Goal: Information Seeking & Learning: Find specific fact

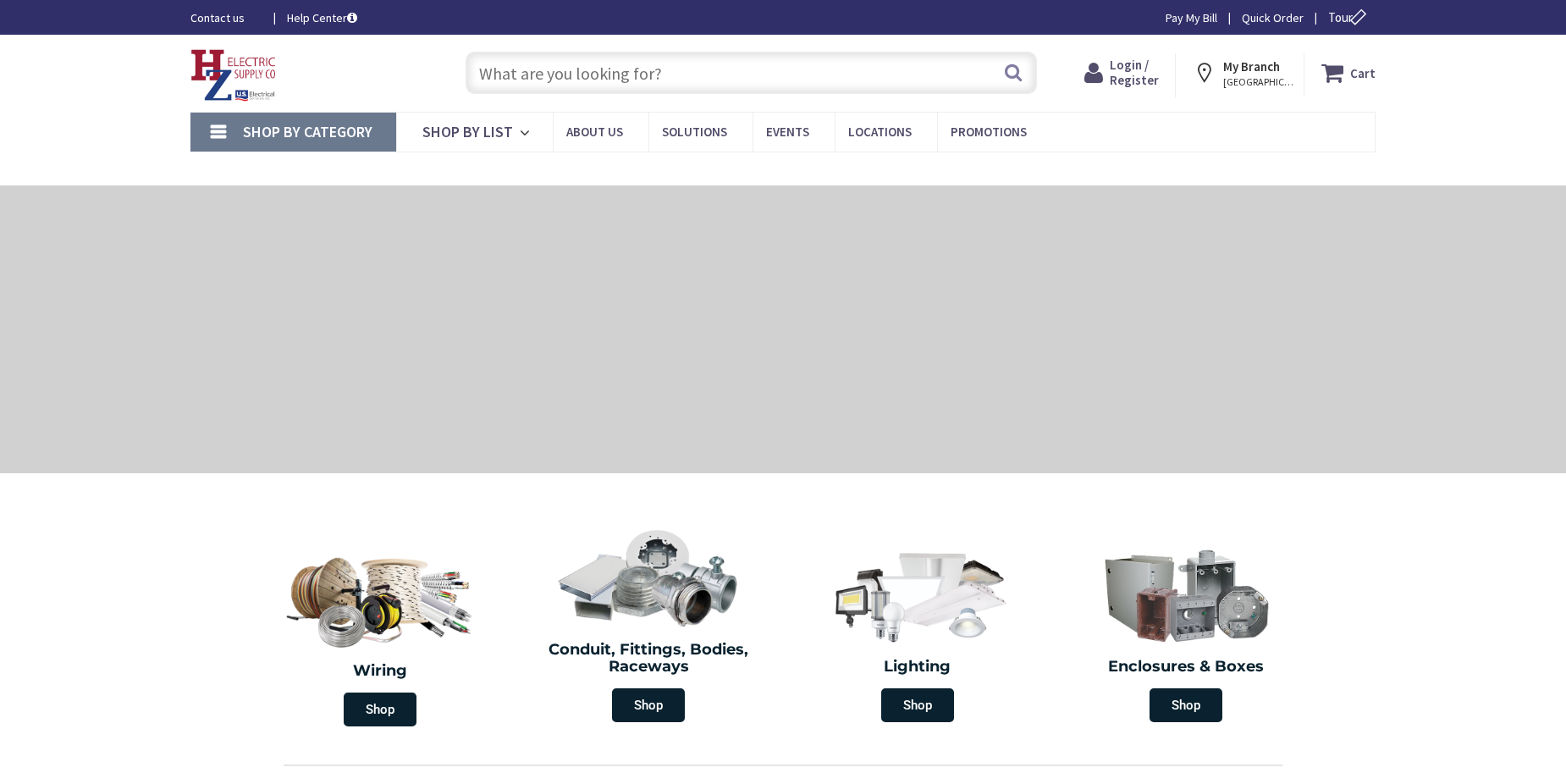
type input "[STREET_ADDRESS]"
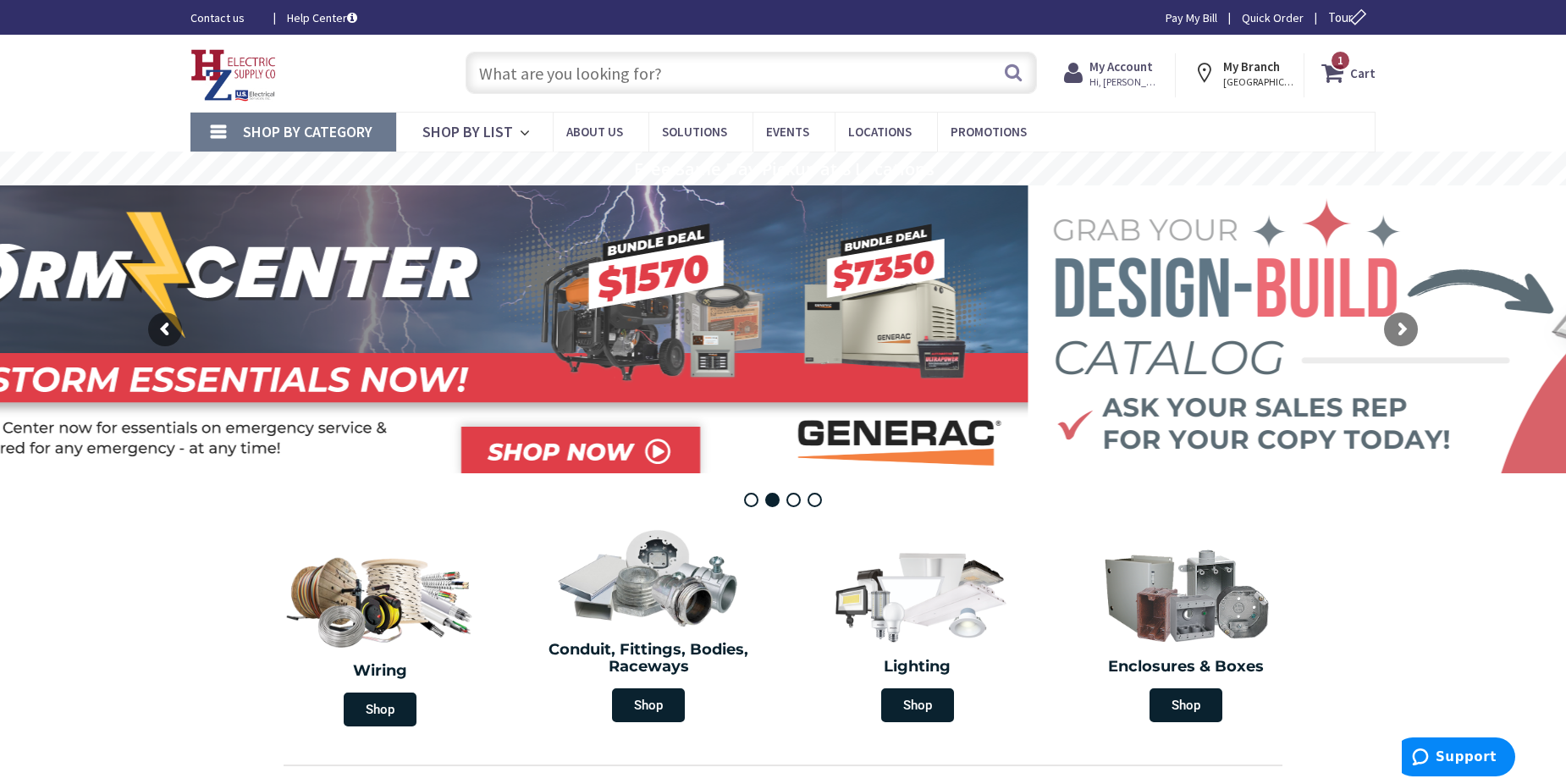
click at [571, 64] on input "text" at bounding box center [751, 72] width 572 height 42
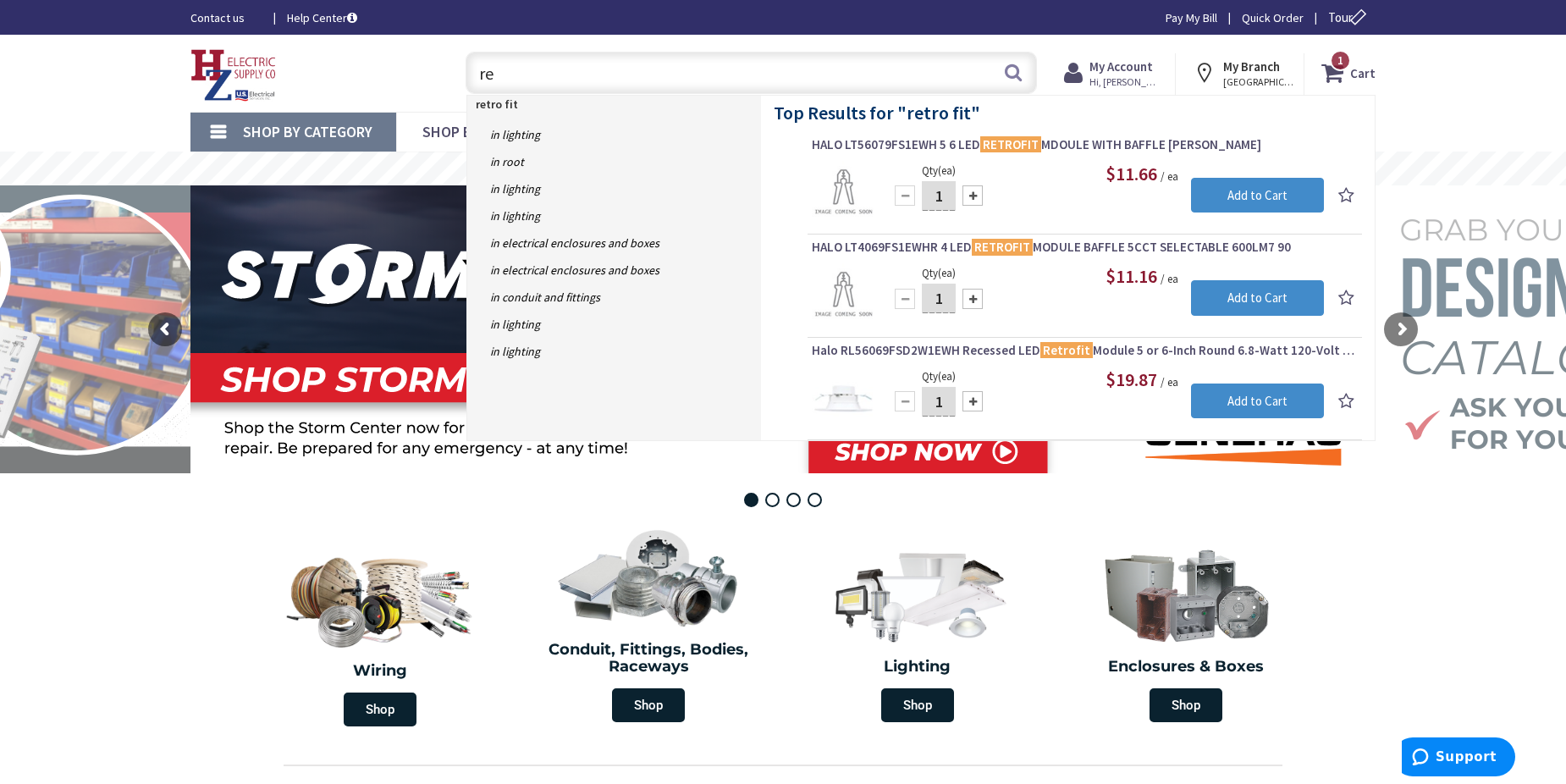
type input "r"
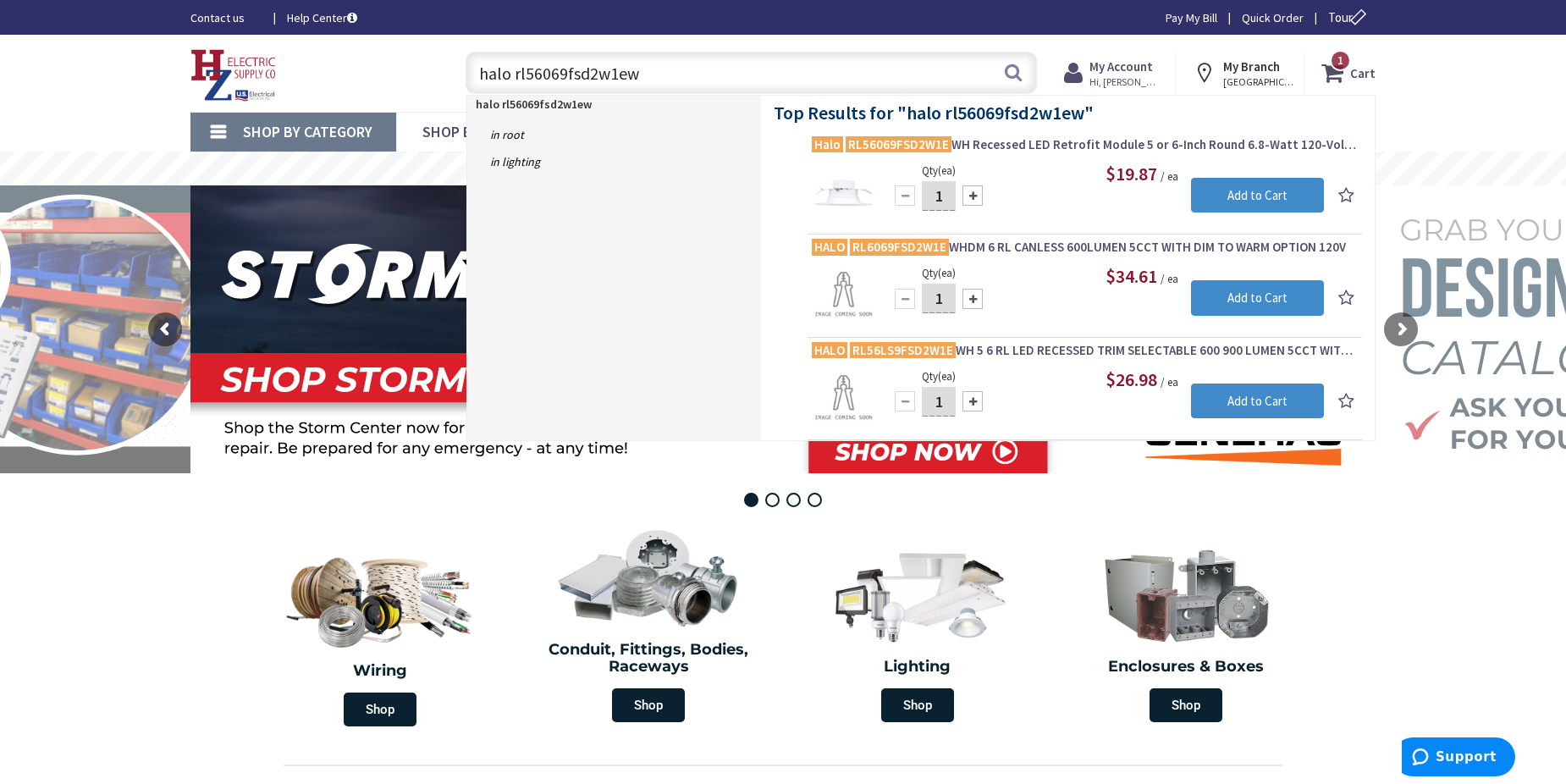
type input "halo rl56069fsd2w1ewh"
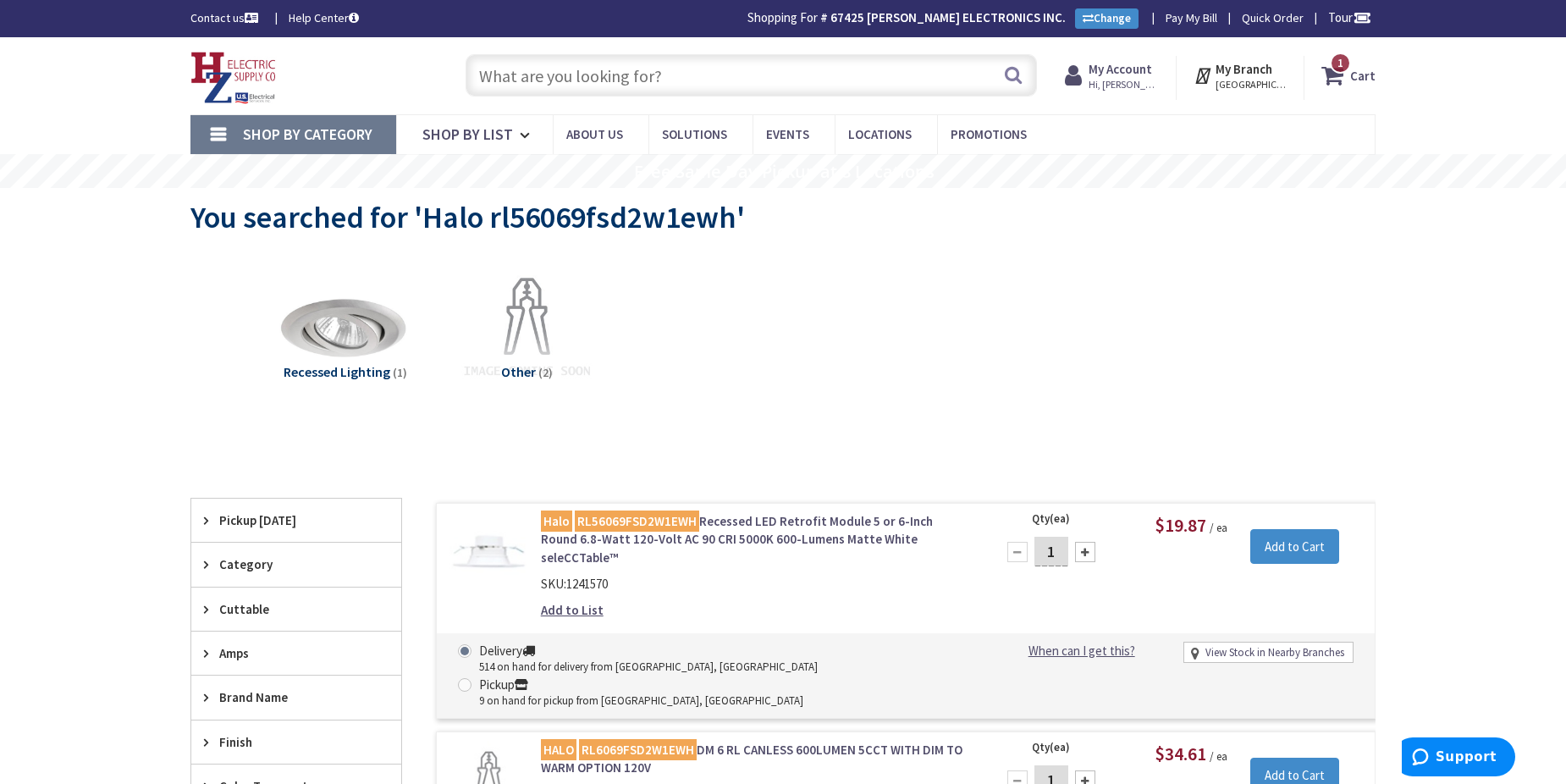
click at [670, 527] on mark "RL56069FSD2W1EWH" at bounding box center [637, 521] width 124 height 22
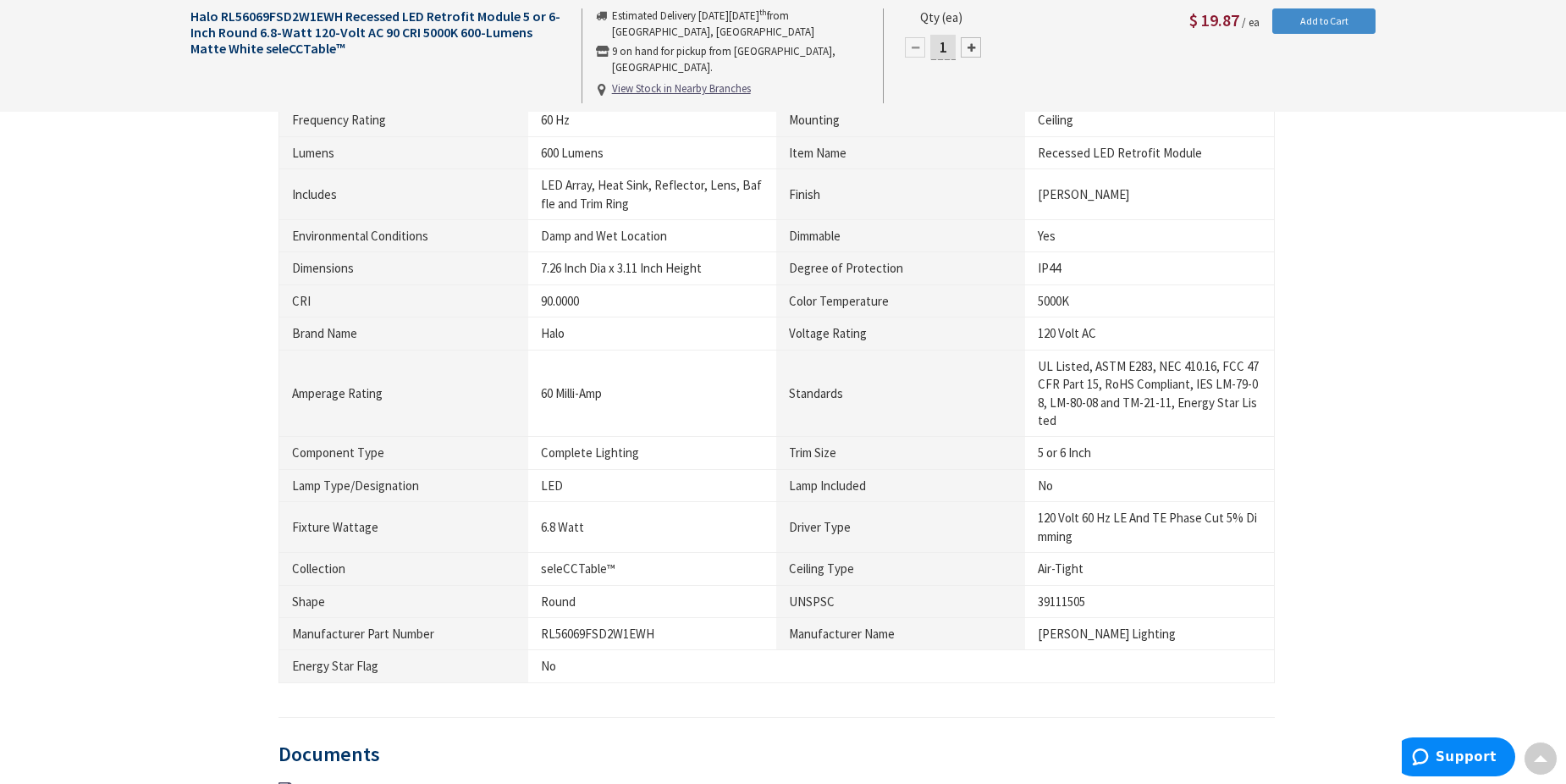
scroll to position [1103, 0]
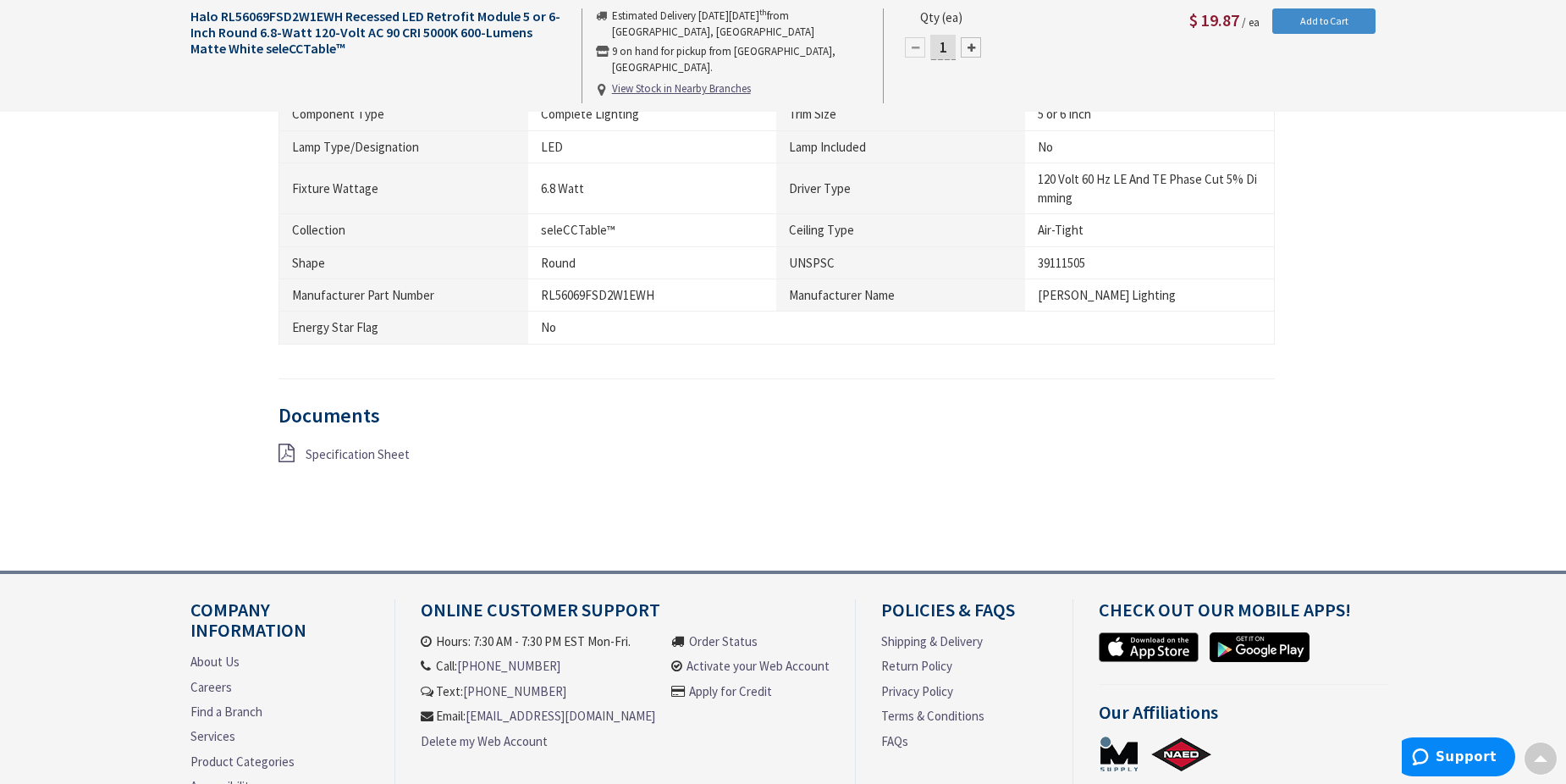
click at [366, 457] on span "Specification Sheet" at bounding box center [358, 453] width 104 height 16
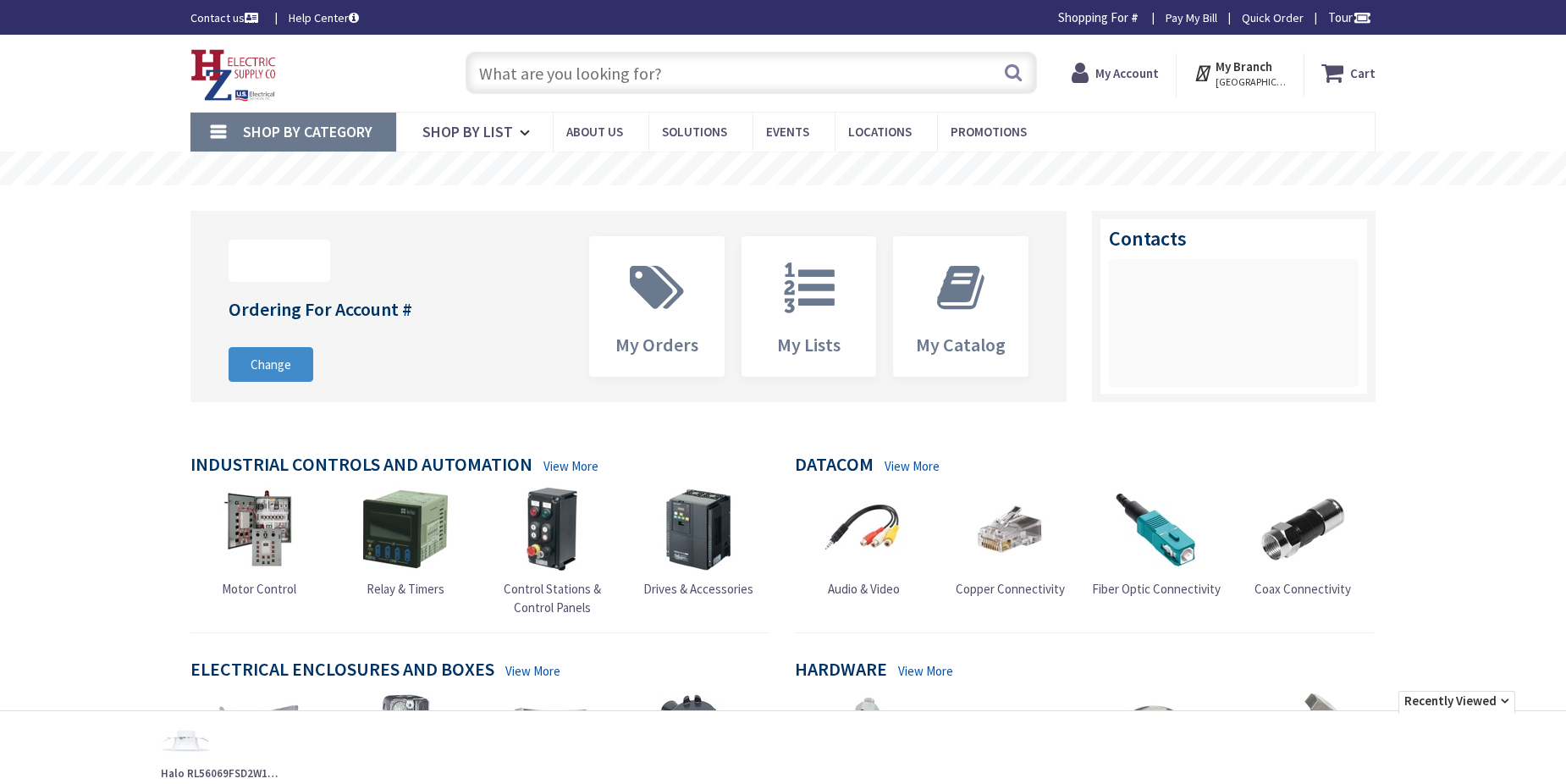
drag, startPoint x: 0, startPoint y: 0, endPoint x: 524, endPoint y: 73, distance: 529.1
click at [524, 73] on input "text" at bounding box center [751, 72] width 572 height 42
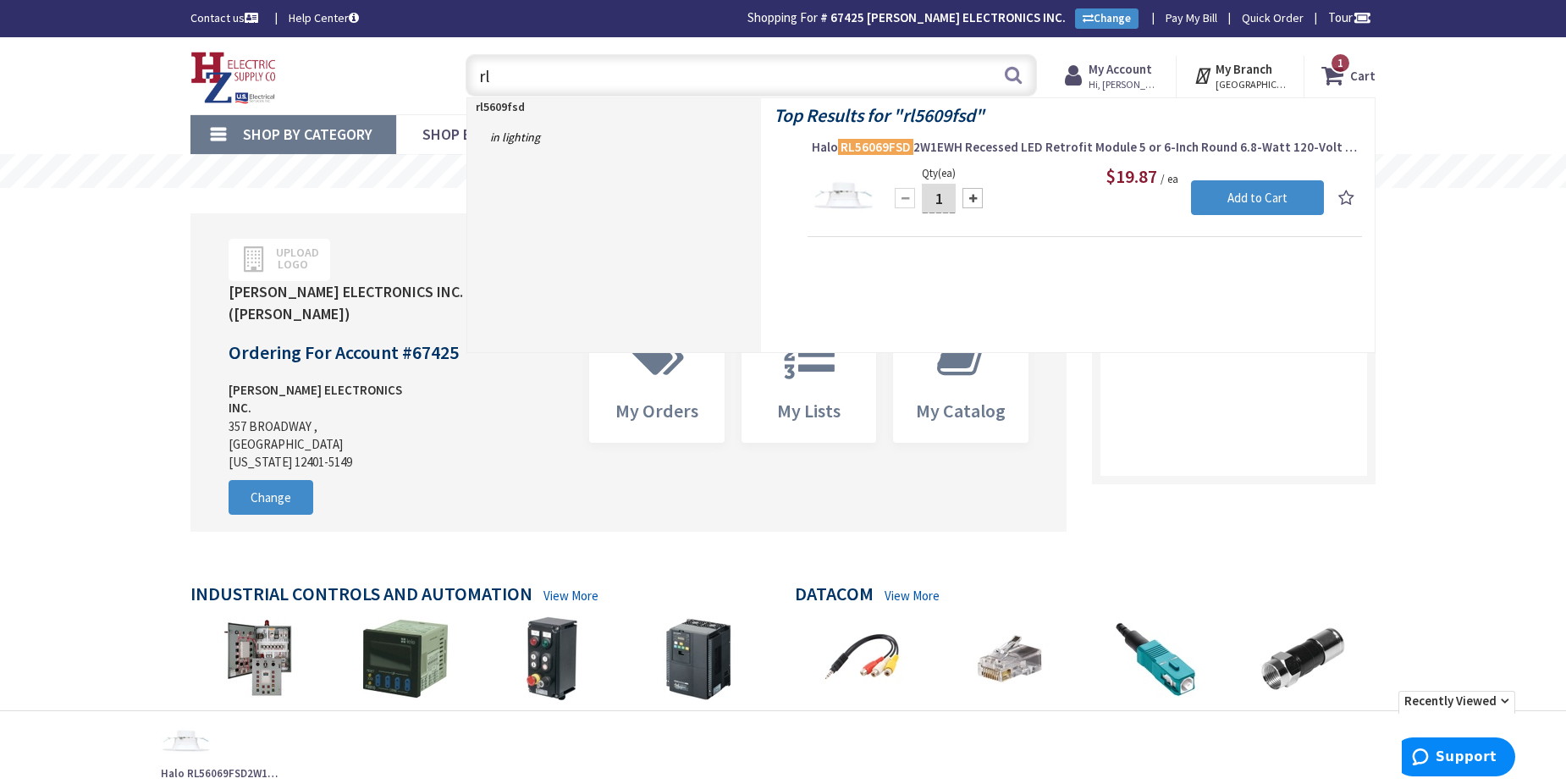
type input "r"
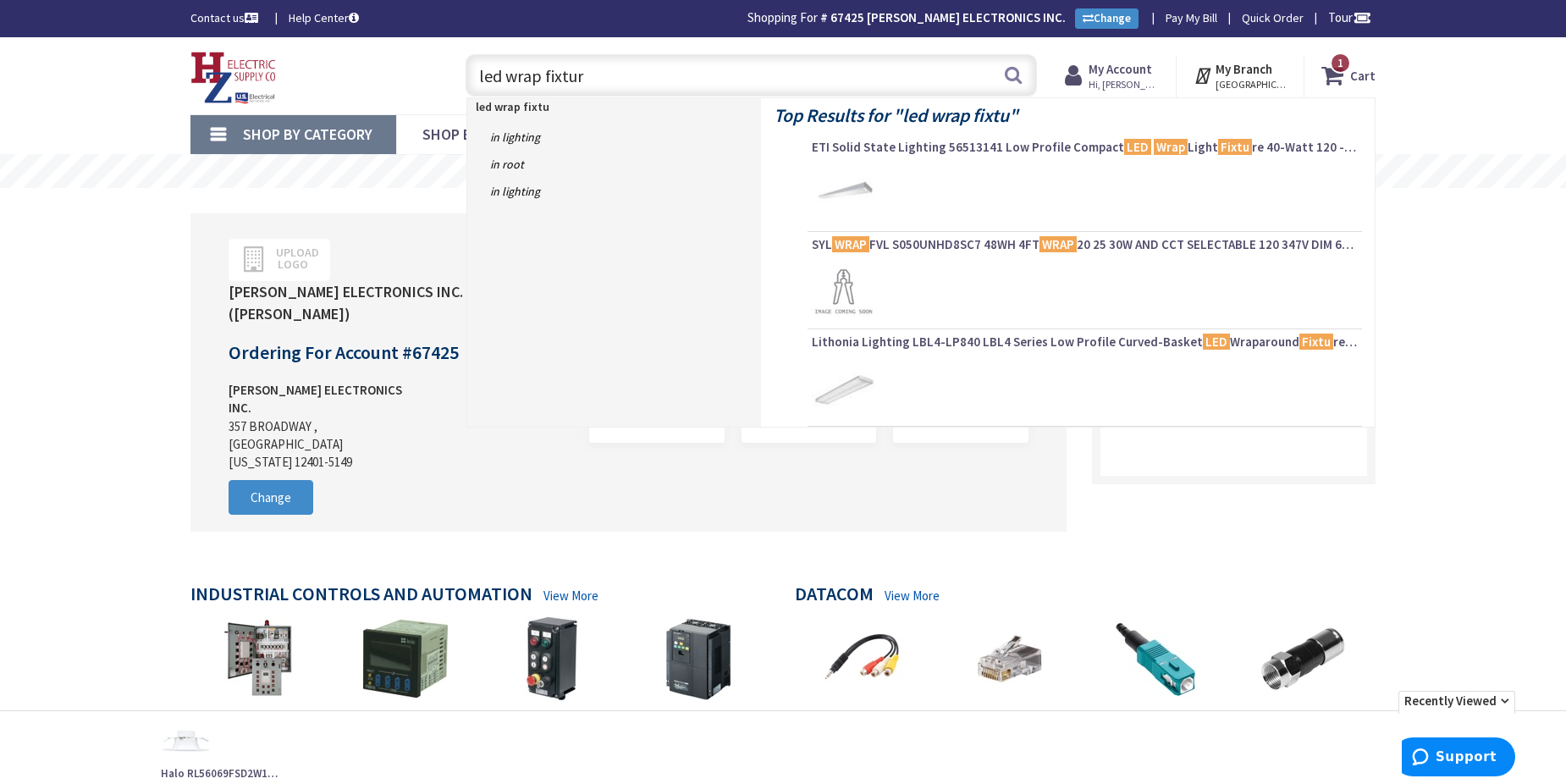
type input "led wrap fixture"
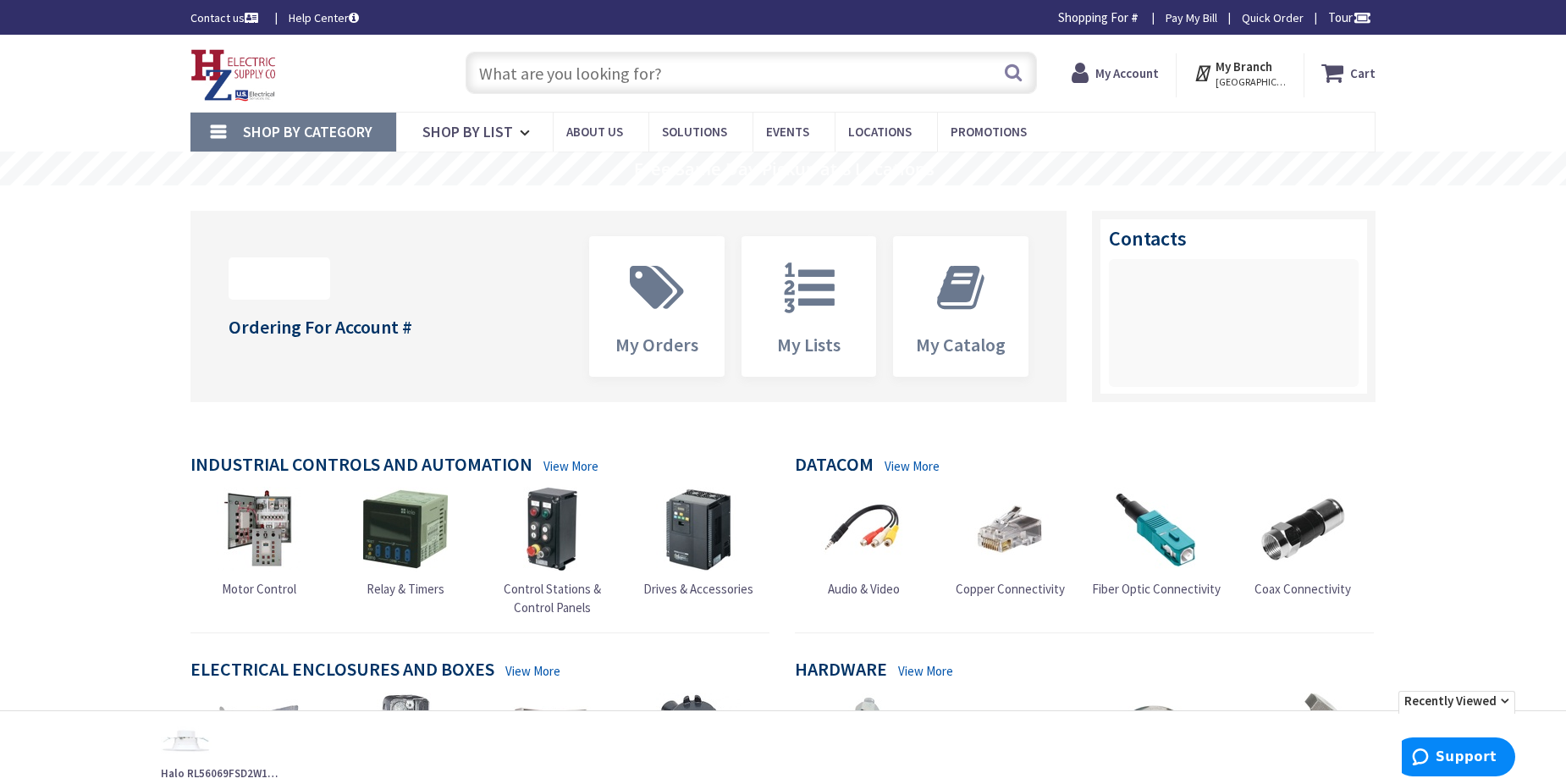
click at [581, 84] on input "text" at bounding box center [751, 72] width 572 height 42
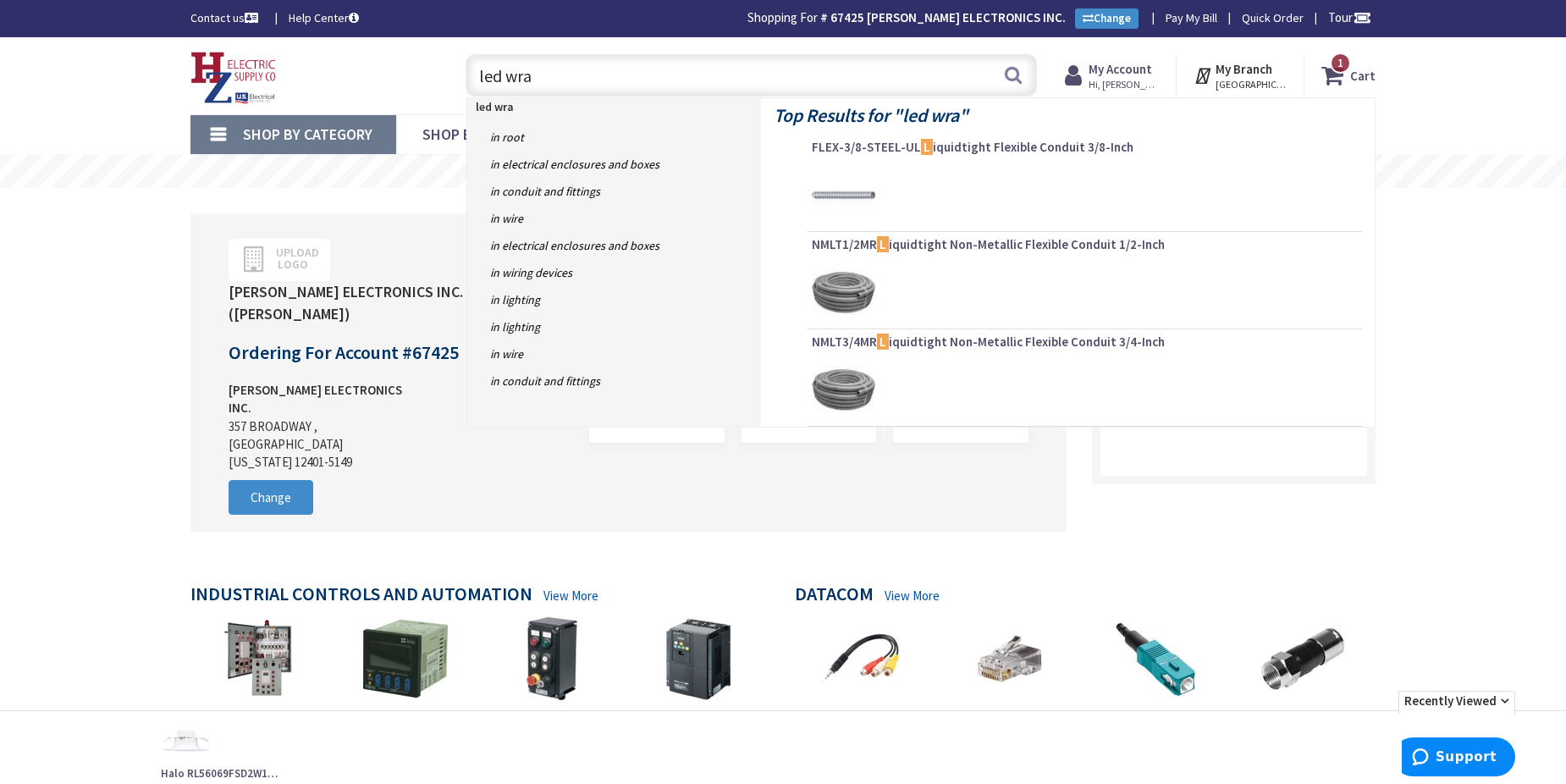
type input "led wrap"
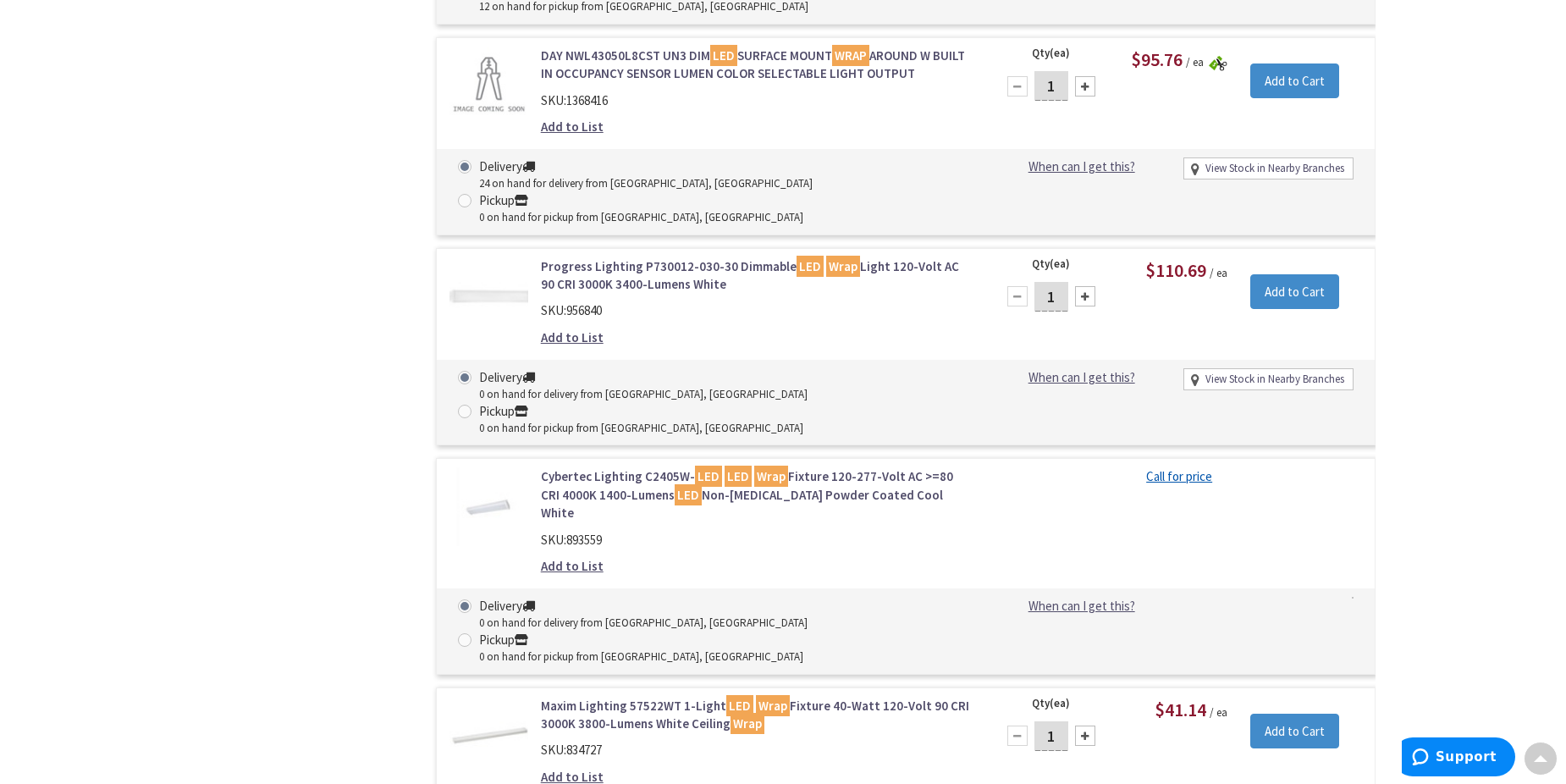
scroll to position [2709, 0]
click at [600, 695] on link "Maxim Lighting 57522WT 1-Light LED Wrap Fixture 40-Watt 120-Volt 90 CRI 3000K 3…" at bounding box center [757, 713] width 431 height 36
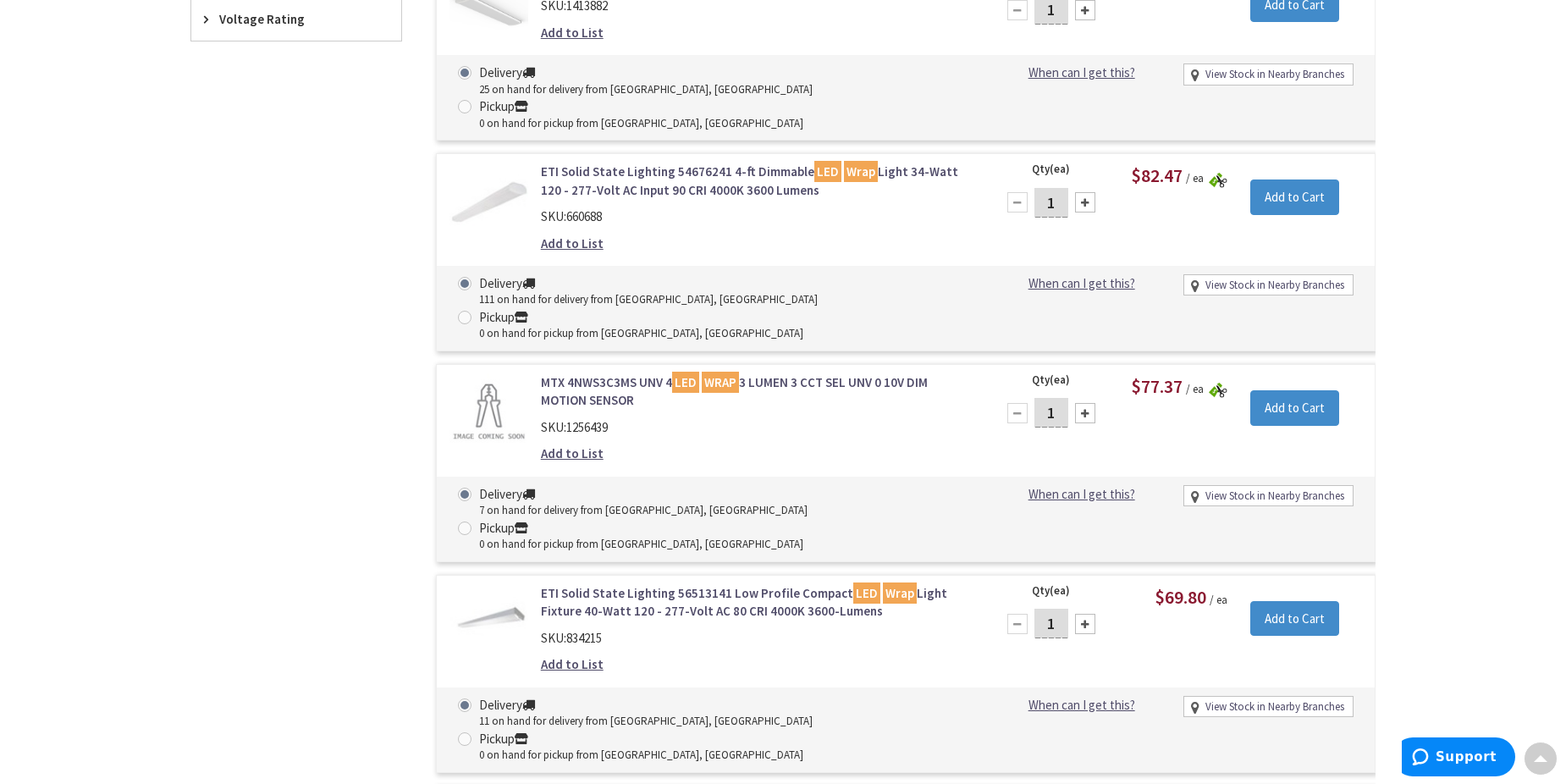
scroll to position [947, 0]
